Goal: Entertainment & Leisure: Consume media (video, audio)

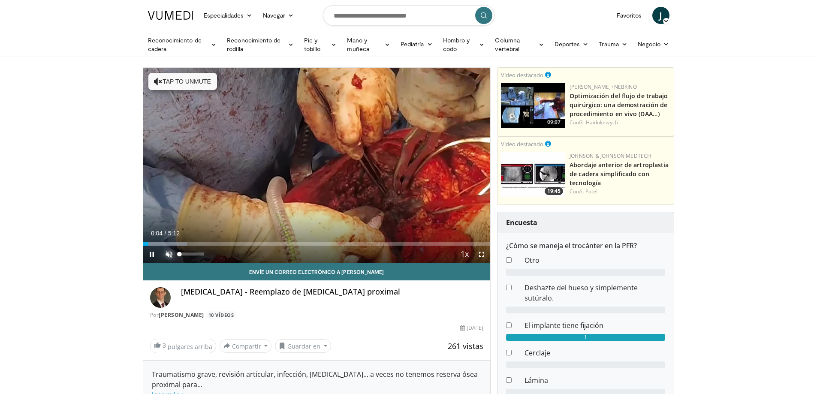
click at [164, 254] on span "Video Player" at bounding box center [168, 254] width 17 height 17
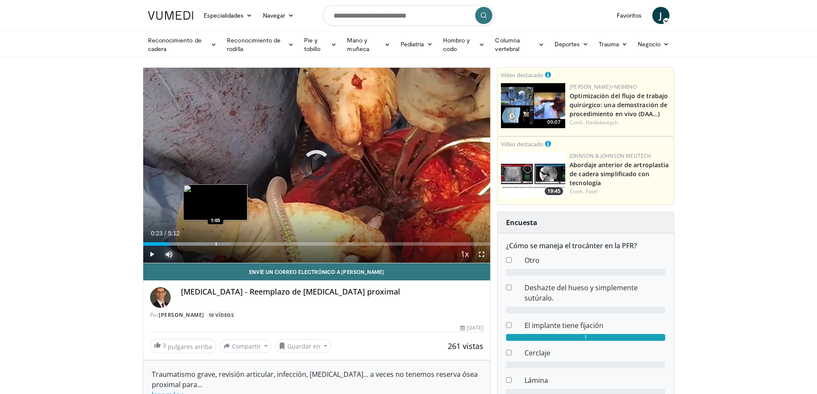
click at [216, 242] on div "Progress Bar" at bounding box center [216, 243] width 1 height 3
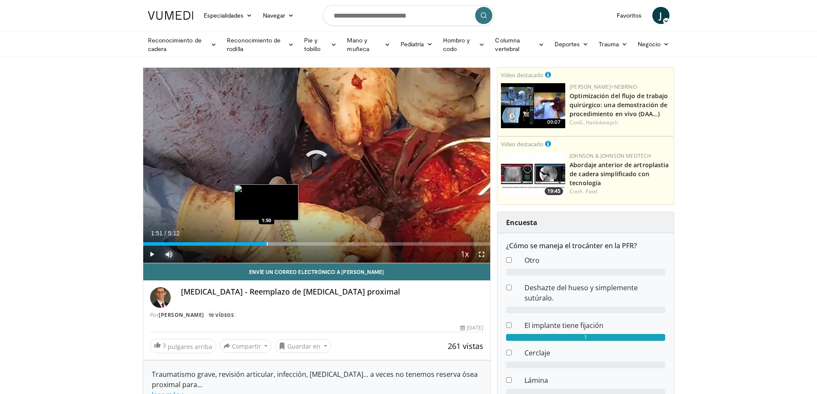
click at [267, 243] on div "Progress Bar" at bounding box center [267, 243] width 1 height 3
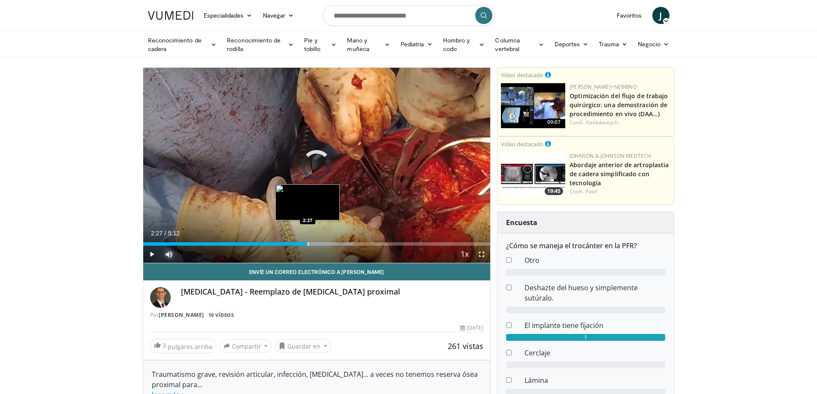
click at [308, 243] on div "Progress Bar" at bounding box center [308, 243] width 1 height 3
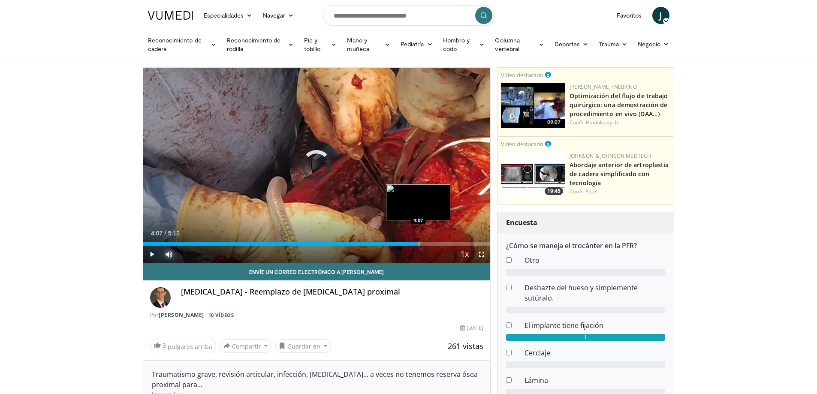
click at [418, 241] on div "Loaded : 77.00% 4:07 4:07" at bounding box center [316, 242] width 347 height 8
